Goal: Task Accomplishment & Management: Complete application form

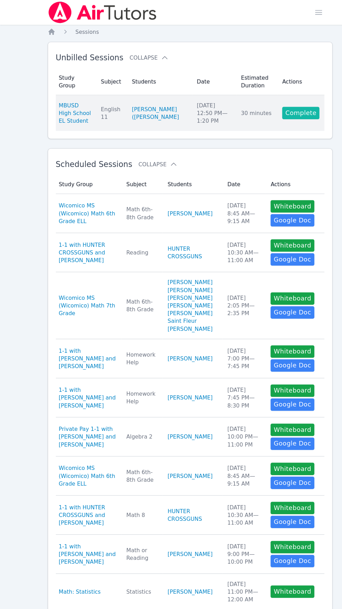
click at [262, 102] on link "Complete" at bounding box center [270, 101] width 33 height 11
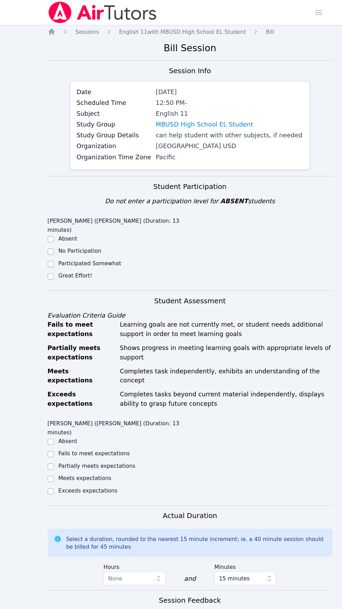
click at [93, 439] on label "Exceeds expectations" at bounding box center [79, 442] width 53 height 6
click at [48, 440] on input "Exceeds expectations" at bounding box center [46, 443] width 6 height 6
checkbox input "true"
click at [45, 246] on input "Great Effort!" at bounding box center [46, 249] width 6 height 6
checkbox input "true"
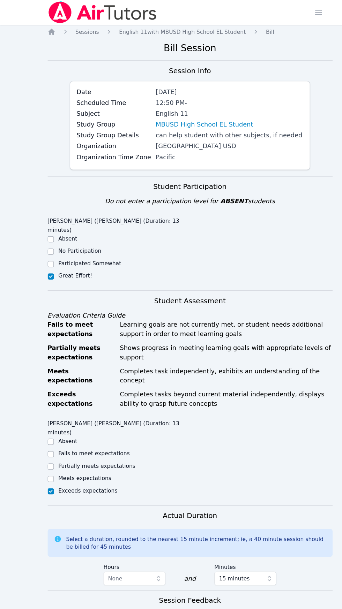
click at [88, 439] on label "Exceeds expectations" at bounding box center [79, 442] width 53 height 6
click at [48, 440] on input "Exceeds expectations" at bounding box center [46, 443] width 6 height 6
checkbox input "true"
click at [68, 428] on label "Meets expectations" at bounding box center [77, 431] width 48 height 6
click at [48, 429] on input "Meets expectations" at bounding box center [46, 432] width 6 height 6
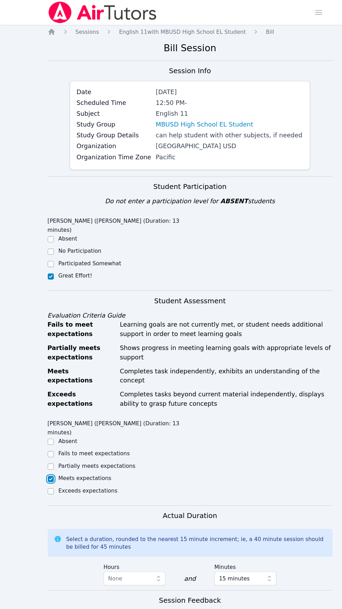
checkbox input "true"
checkbox input "false"
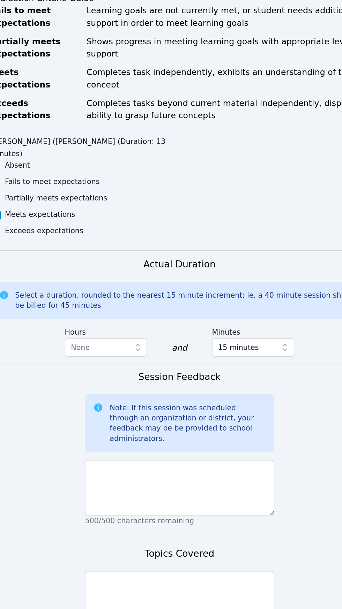
scroll to position [116, 0]
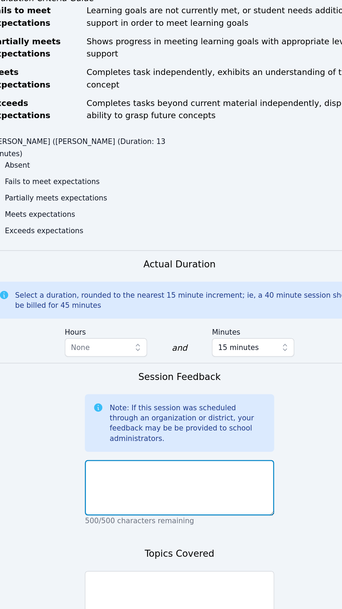
click at [184, 482] on textarea at bounding box center [171, 501] width 128 height 38
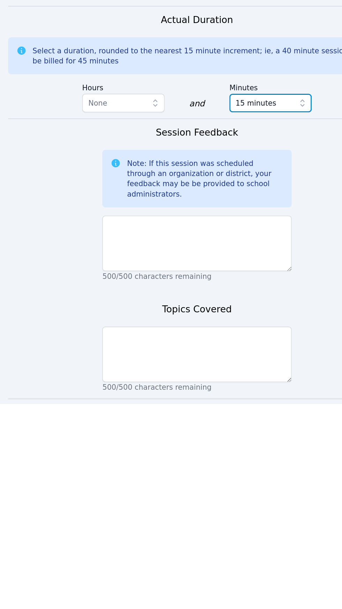
click at [221, 399] on button "15 minutes" at bounding box center [221, 405] width 56 height 13
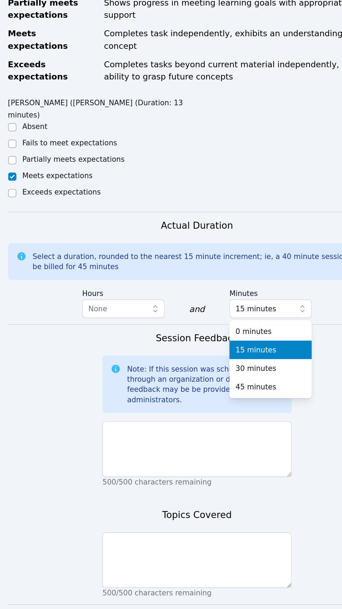
click at [222, 442] on div "30 minutes" at bounding box center [220, 445] width 47 height 7
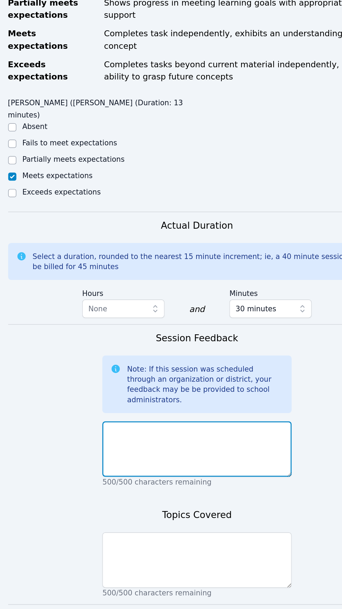
click at [173, 482] on textarea at bounding box center [171, 501] width 128 height 38
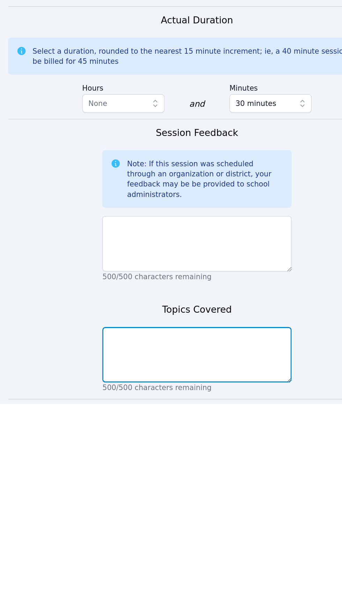
click at [194, 557] on textarea at bounding box center [171, 576] width 128 height 38
type textarea "Character charts"
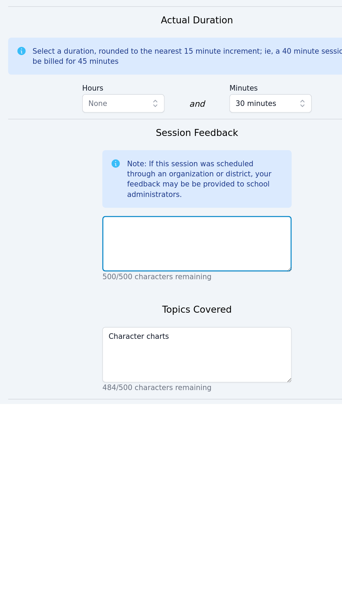
click at [185, 482] on textarea at bounding box center [171, 501] width 128 height 38
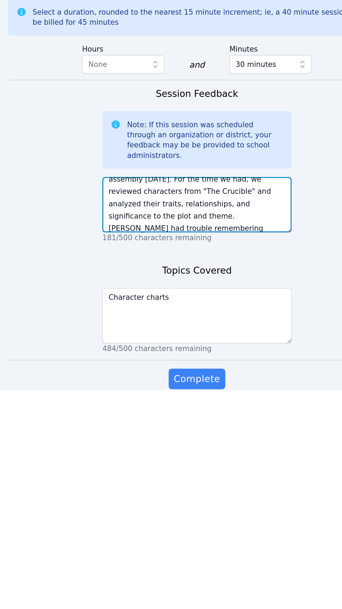
scroll to position [22, 0]
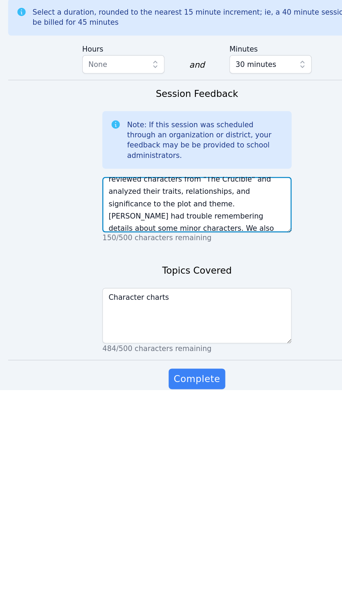
type textarea "[PERSON_NAME] had to leave early for an assembly [DATE]. For the time we had, w…"
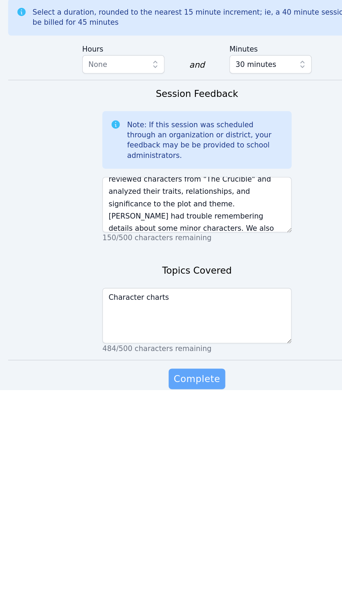
click at [171, 597] on span "Complete" at bounding box center [170, 602] width 31 height 10
